Goal: Transaction & Acquisition: Purchase product/service

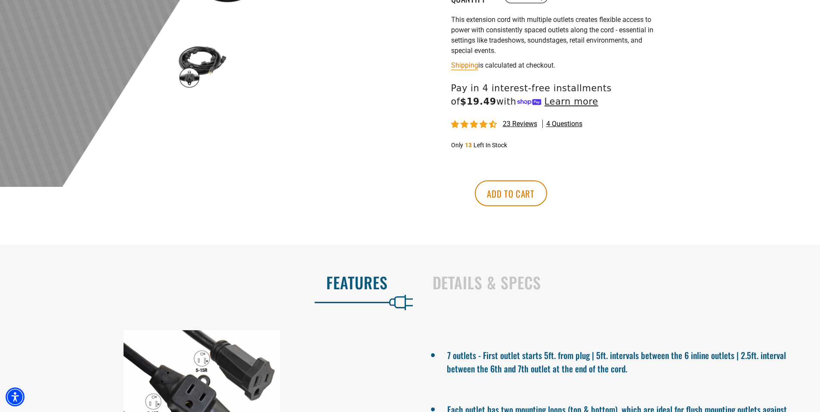
scroll to position [301, 0]
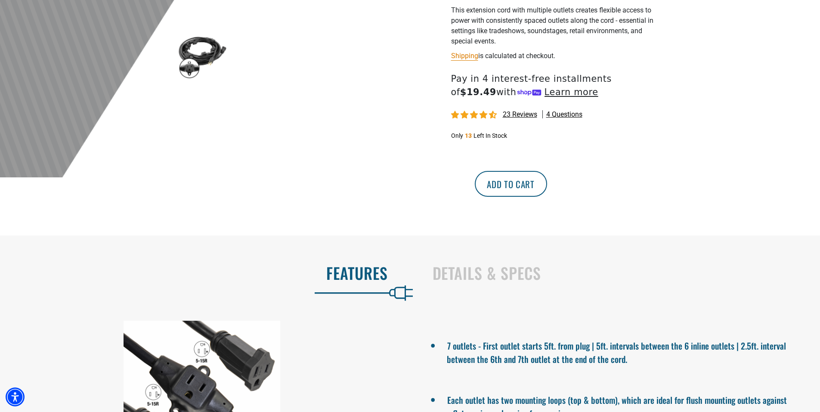
click at [547, 186] on button "Add to cart" at bounding box center [511, 184] width 72 height 26
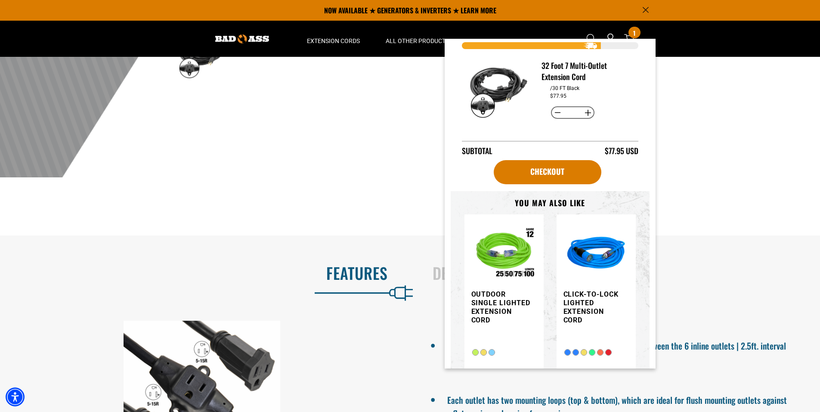
scroll to position [0, 0]
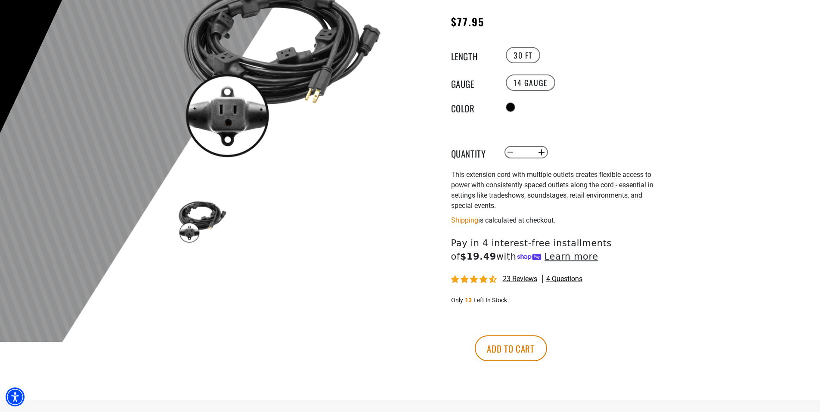
scroll to position [258, 0]
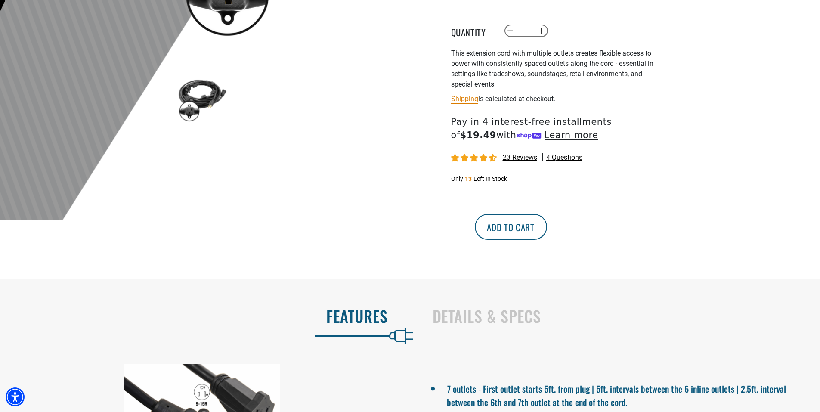
click at [547, 232] on button "Add to cart" at bounding box center [511, 227] width 72 height 26
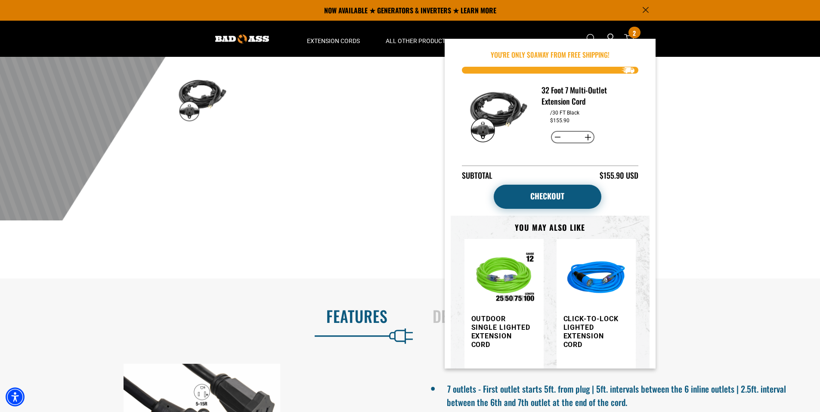
click at [545, 194] on link "Checkout" at bounding box center [548, 197] width 108 height 24
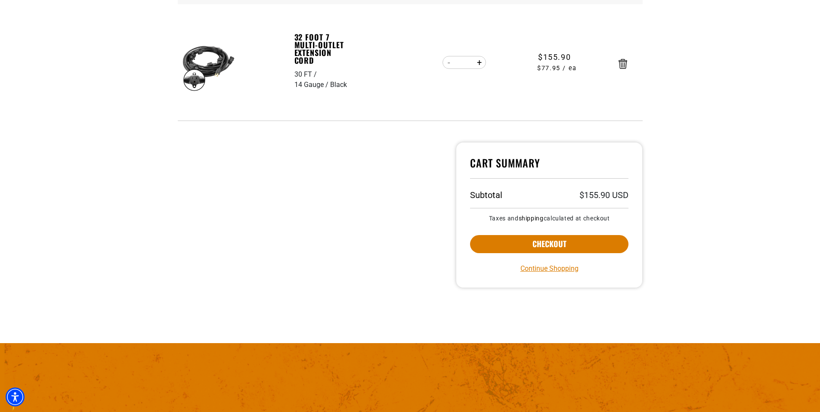
scroll to position [172, 0]
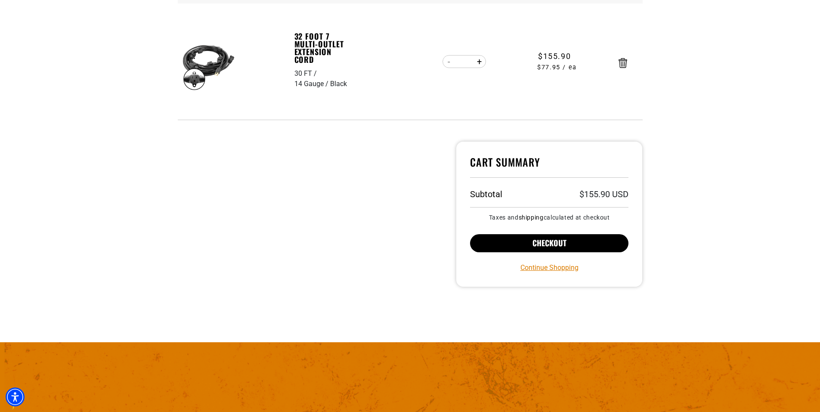
click at [552, 244] on button "Checkout" at bounding box center [549, 243] width 159 height 18
